Goal: Information Seeking & Learning: Check status

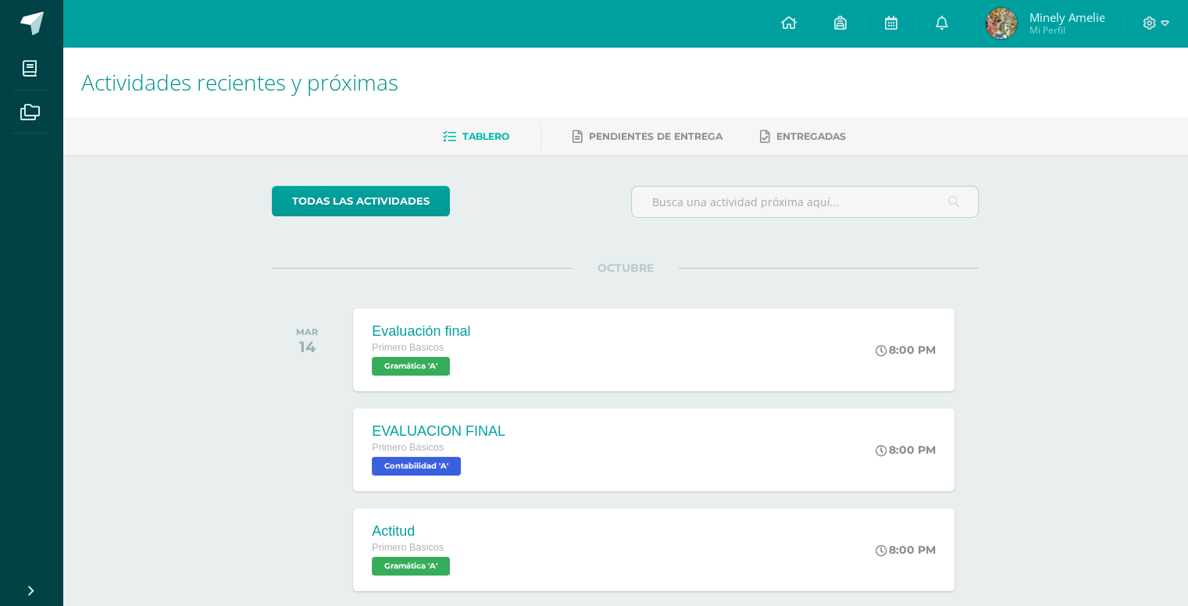
drag, startPoint x: 1187, startPoint y: 297, endPoint x: 1196, endPoint y: 363, distance: 67.0
click at [1187, 363] on html "Mis cursos Archivos Cerrar panel Caligrafía Primero Básicos "A" Ciencias Social…" at bounding box center [594, 490] width 1188 height 980
click at [637, 124] on link "Pendientes de entrega" at bounding box center [647, 136] width 150 height 25
click at [321, 206] on link "todas las Actividades" at bounding box center [361, 201] width 178 height 30
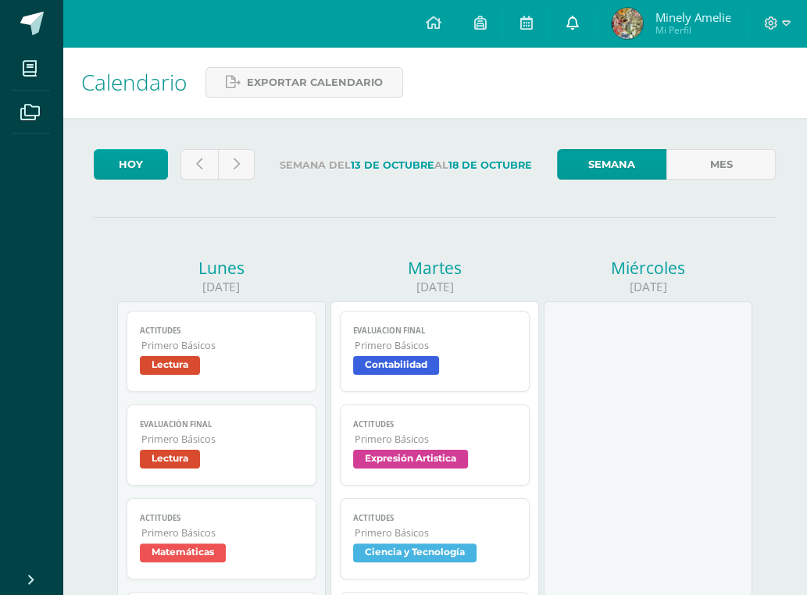
click at [571, 30] on icon at bounding box center [571, 23] width 12 height 14
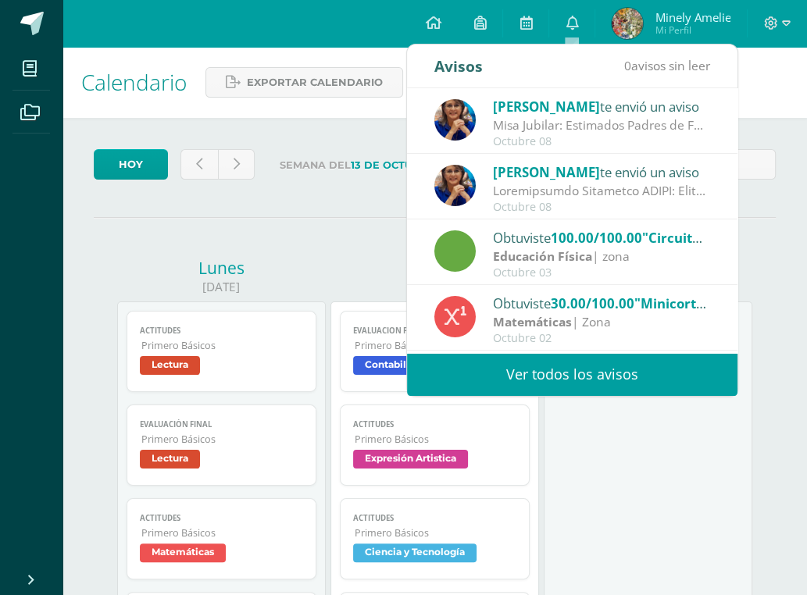
click at [544, 386] on link "Ver todos los avisos" at bounding box center [572, 374] width 330 height 43
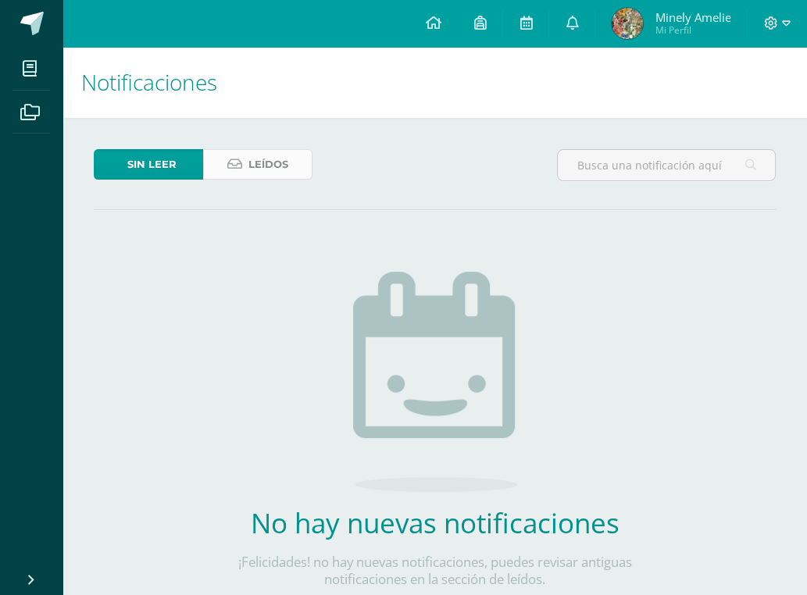
click at [290, 176] on link "Leídos" at bounding box center [257, 164] width 109 height 30
click at [287, 167] on span "Leídos" at bounding box center [268, 164] width 40 height 29
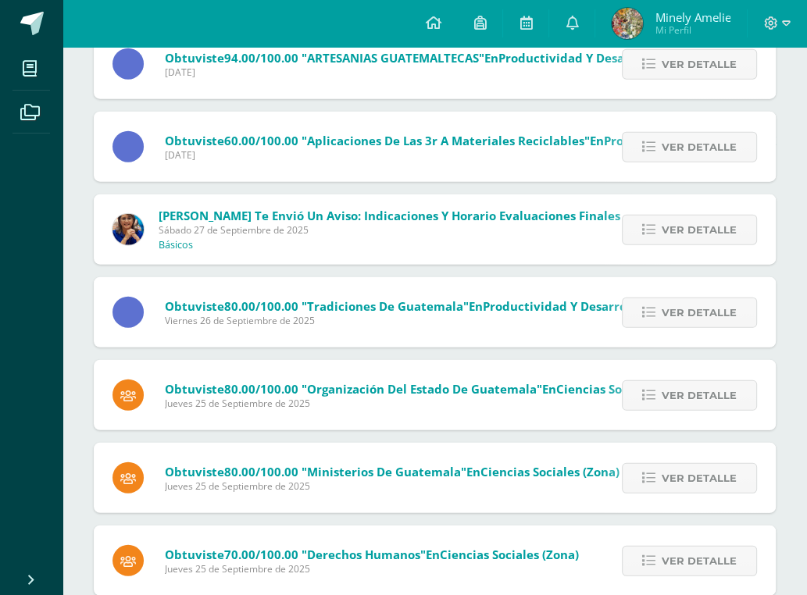
scroll to position [2456, 0]
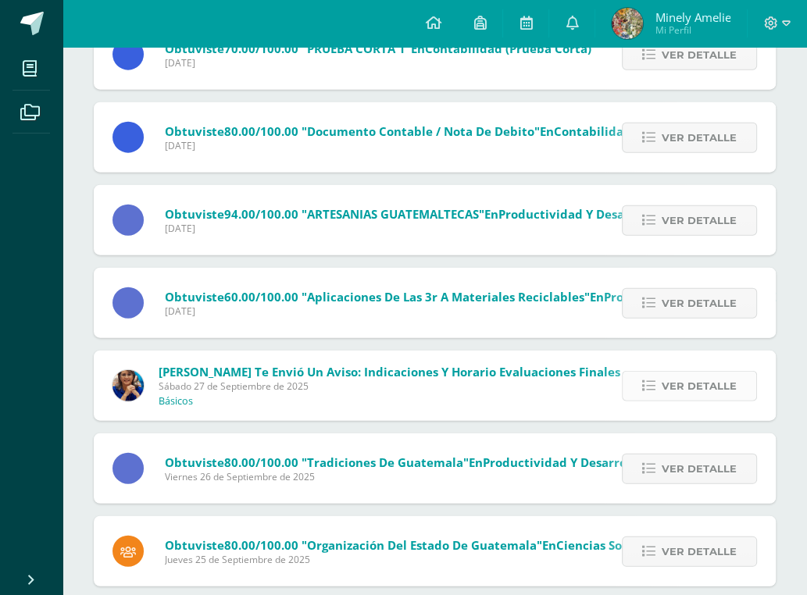
click at [677, 385] on span "Ver detalle" at bounding box center [698, 386] width 75 height 29
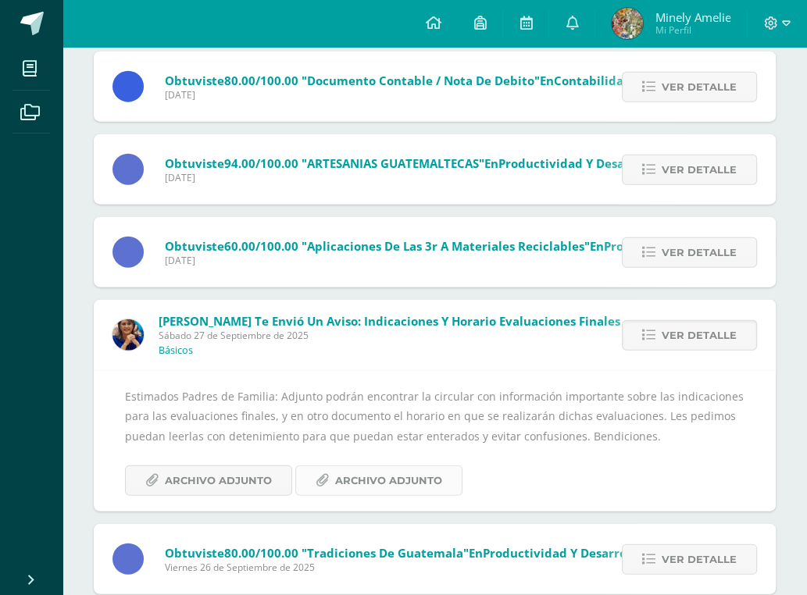
scroll to position [2534, 0]
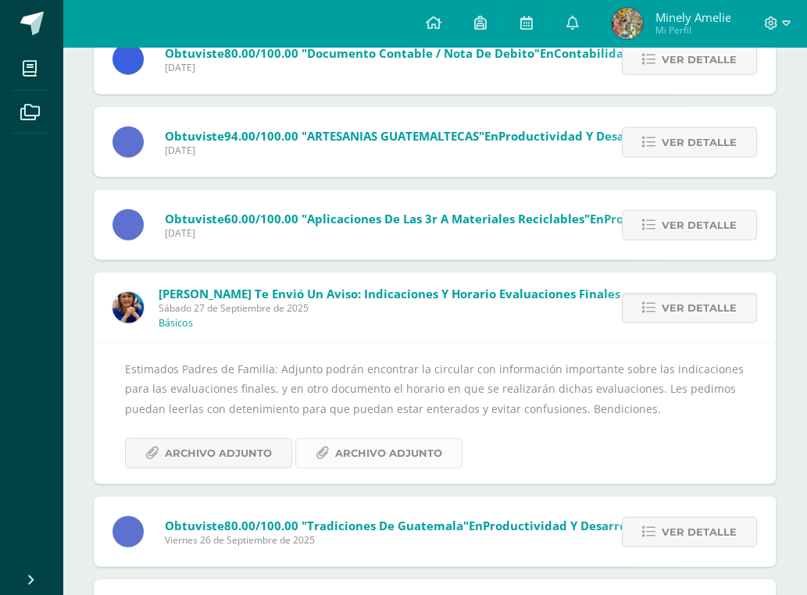
click at [369, 454] on span "Archivo Adjunto" at bounding box center [388, 453] width 107 height 29
click at [236, 448] on span "Archivo Adjunto" at bounding box center [218, 453] width 107 height 29
click at [665, 22] on span "Minely Amelie" at bounding box center [692, 17] width 76 height 16
